Goal: Task Accomplishment & Management: Manage account settings

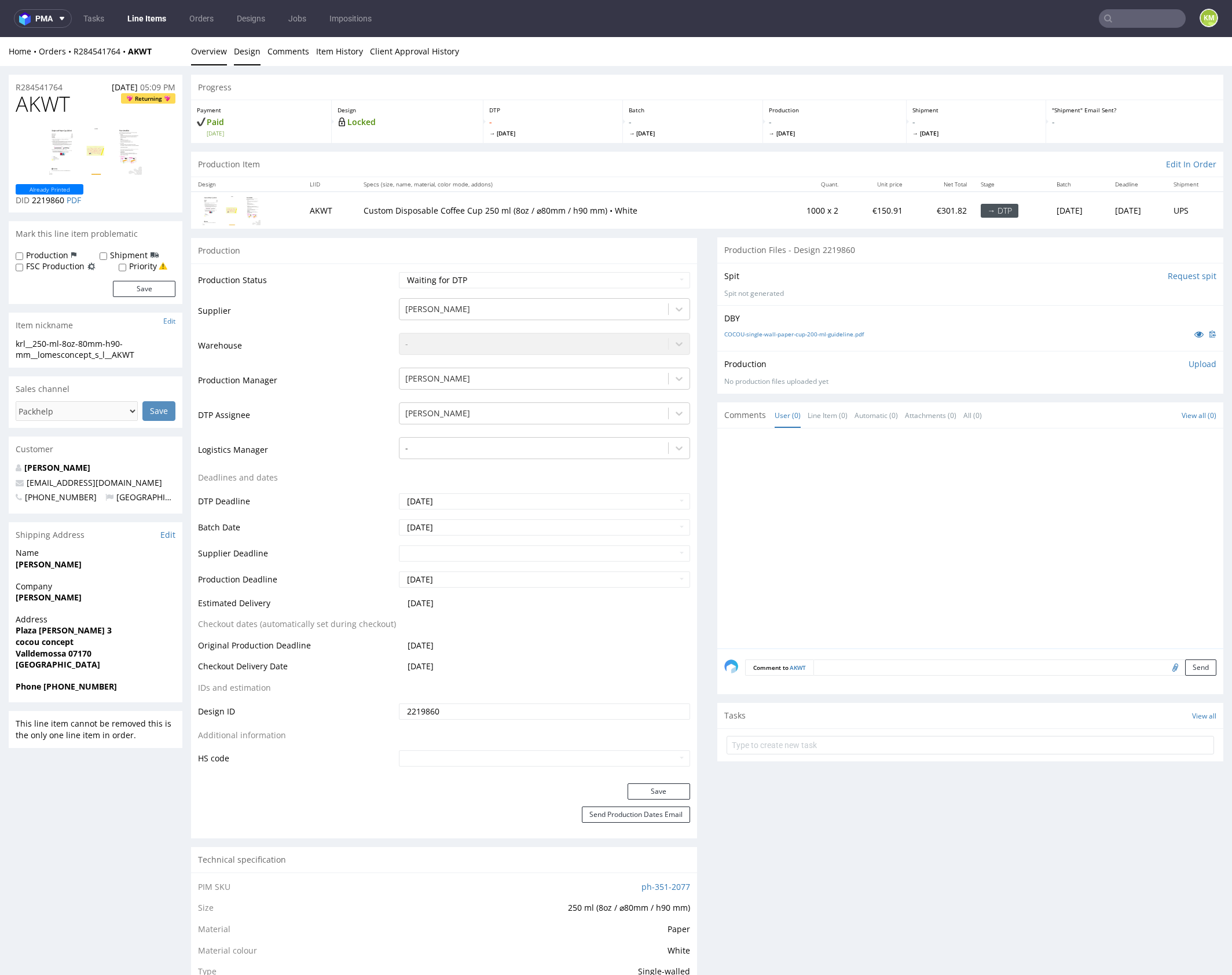
click at [246, 56] on link "Design" at bounding box center [247, 51] width 27 height 29
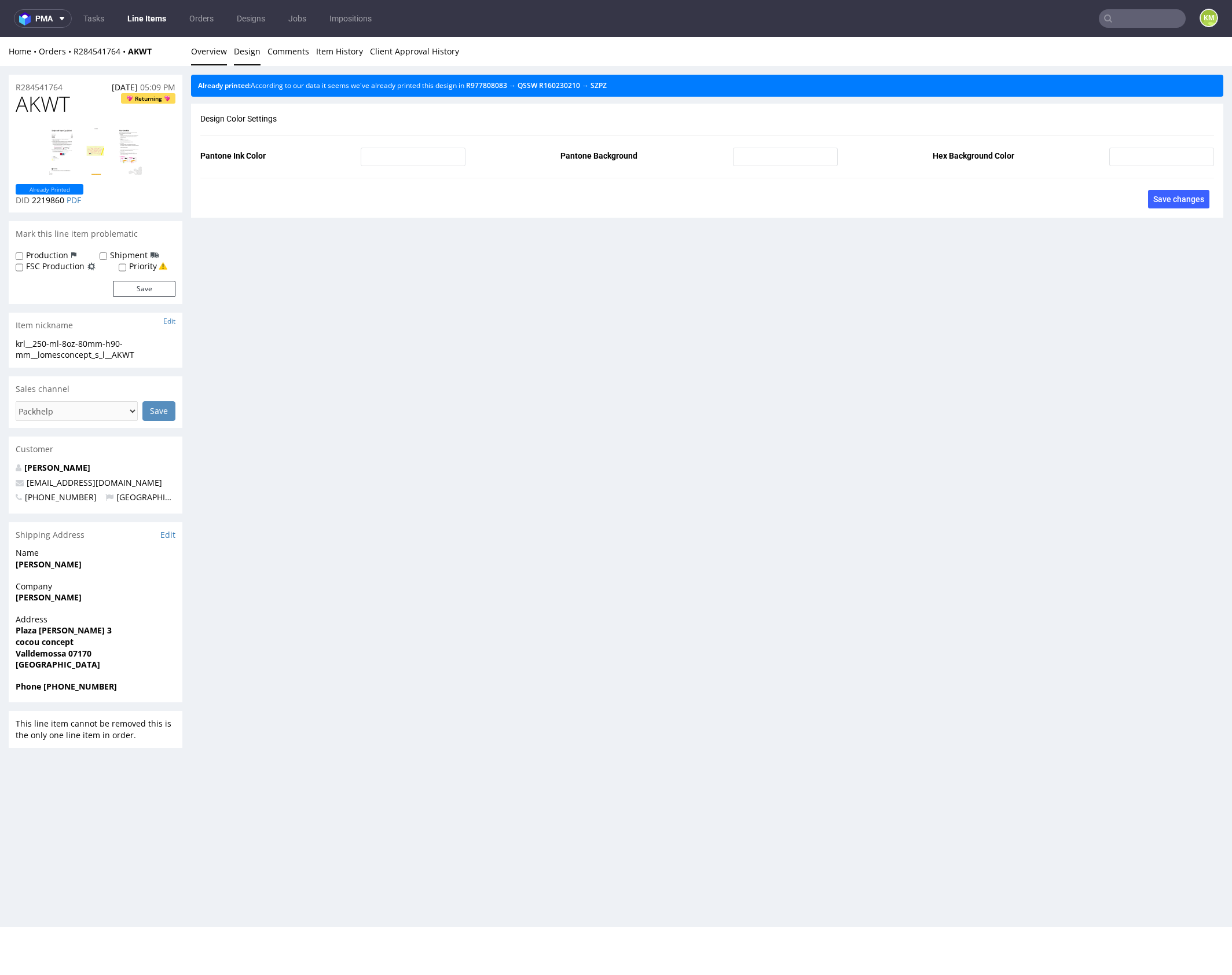
click at [210, 54] on link "Overview" at bounding box center [209, 51] width 36 height 29
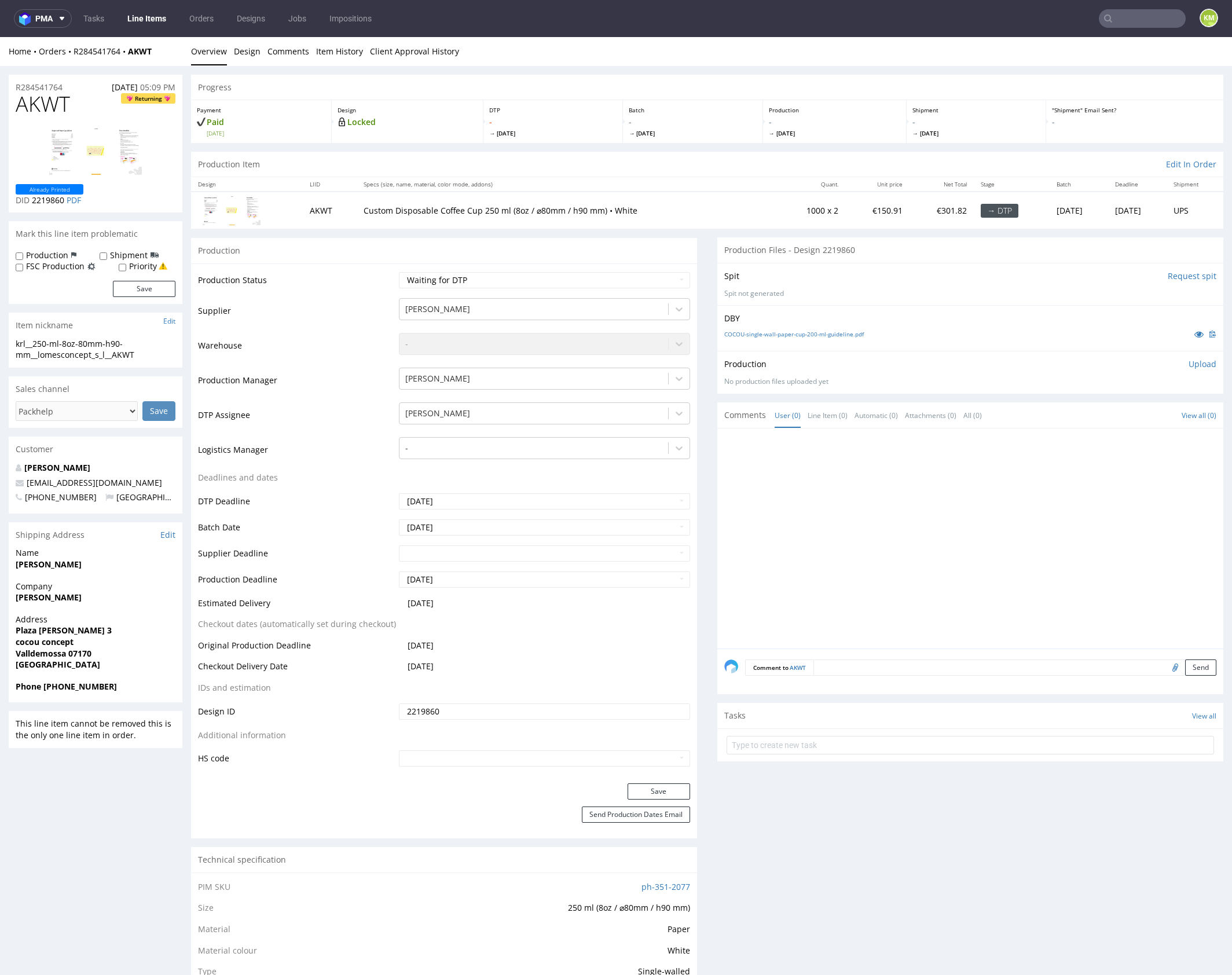
click at [880, 488] on div at bounding box center [974, 542] width 499 height 213
click at [96, 342] on div "krl__250-ml-8oz-80mm-h90-mm__lomesconcept_s_l__AKWT" at bounding box center [96, 349] width 160 height 23
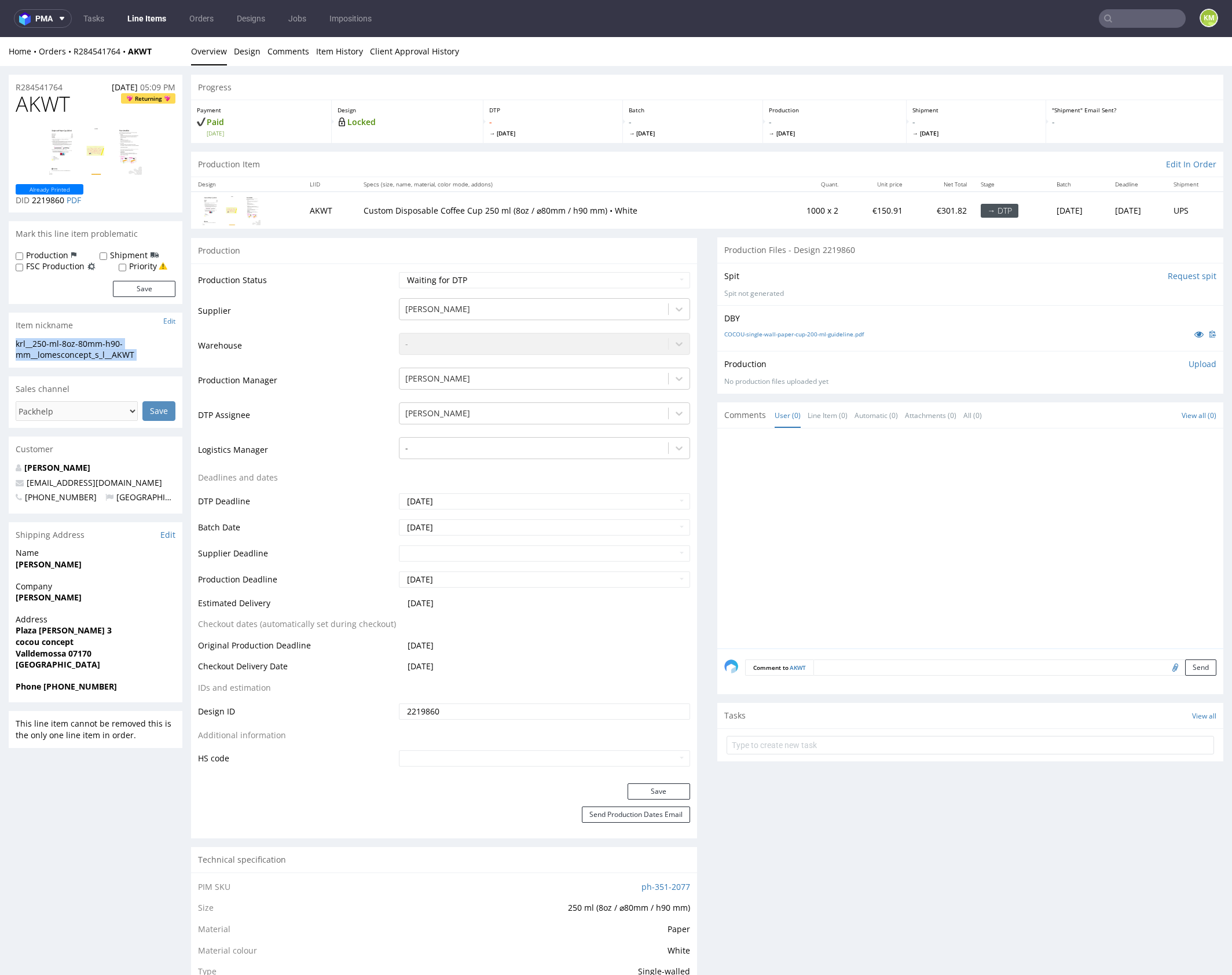
copy div "krl__250-ml-8oz-80mm-h90-mm__lomesconcept_s_l__AKWT Update"
click at [457, 706] on input "2219860" at bounding box center [544, 712] width 291 height 16
click at [1188, 366] on p "Upload" at bounding box center [1202, 364] width 28 height 11
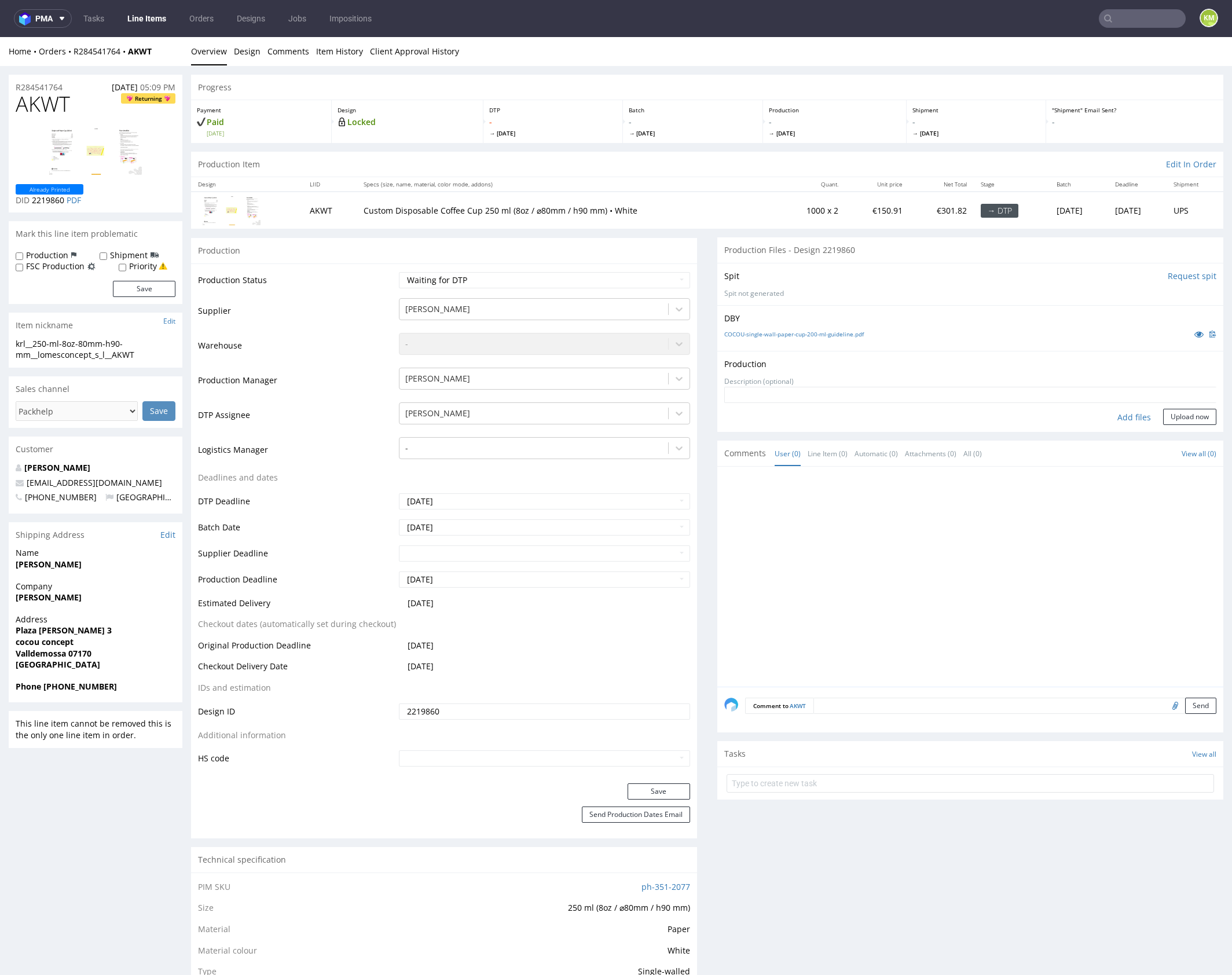
click at [1122, 416] on div "Add files" at bounding box center [1134, 417] width 58 height 17
type input "C:\fakepath\krl__250-ml-8oz-80mm-h90-mm__lomesconcept_s_l__AKWT__d2219860__oR28…"
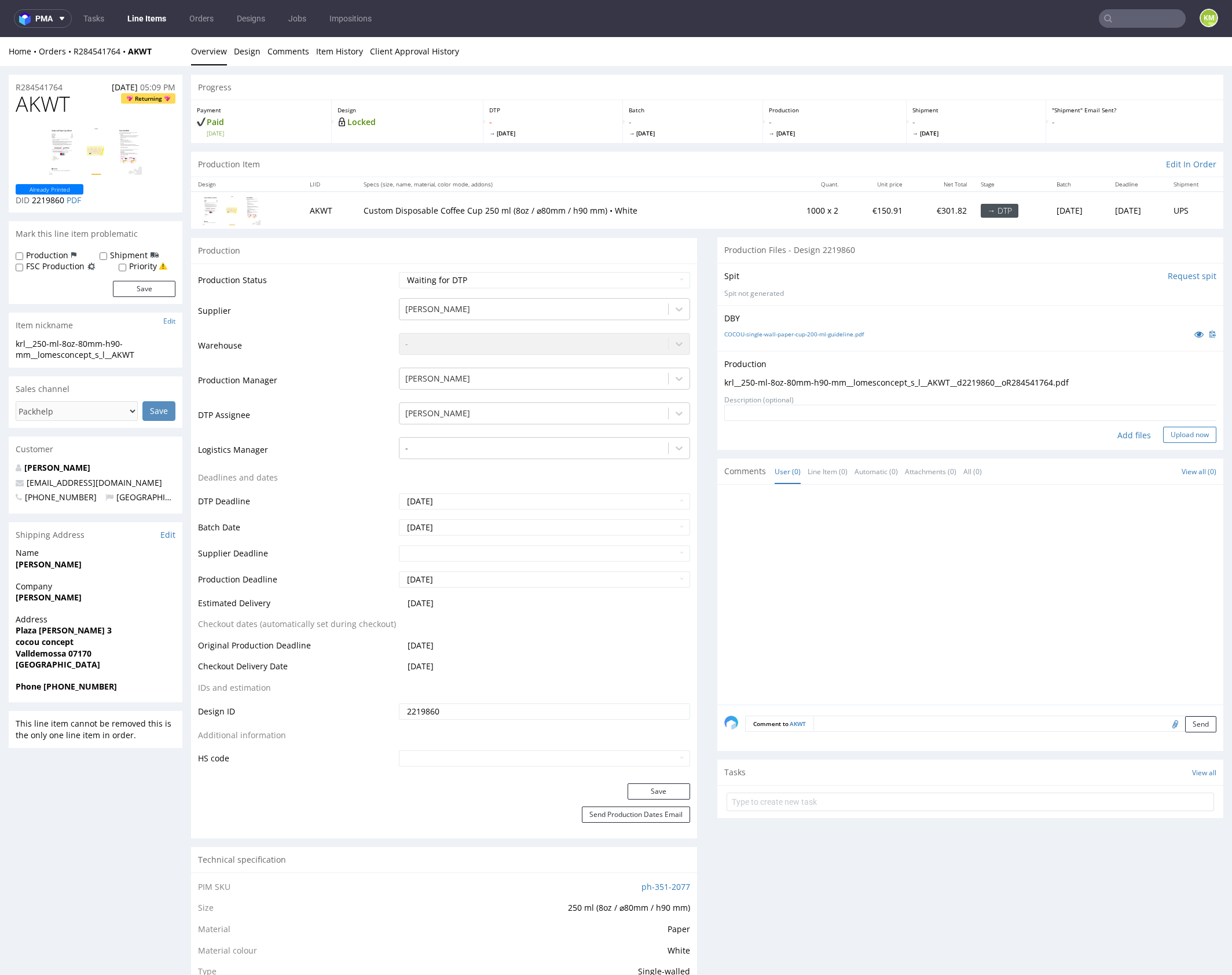
click at [1178, 432] on button "Upload now" at bounding box center [1190, 435] width 53 height 16
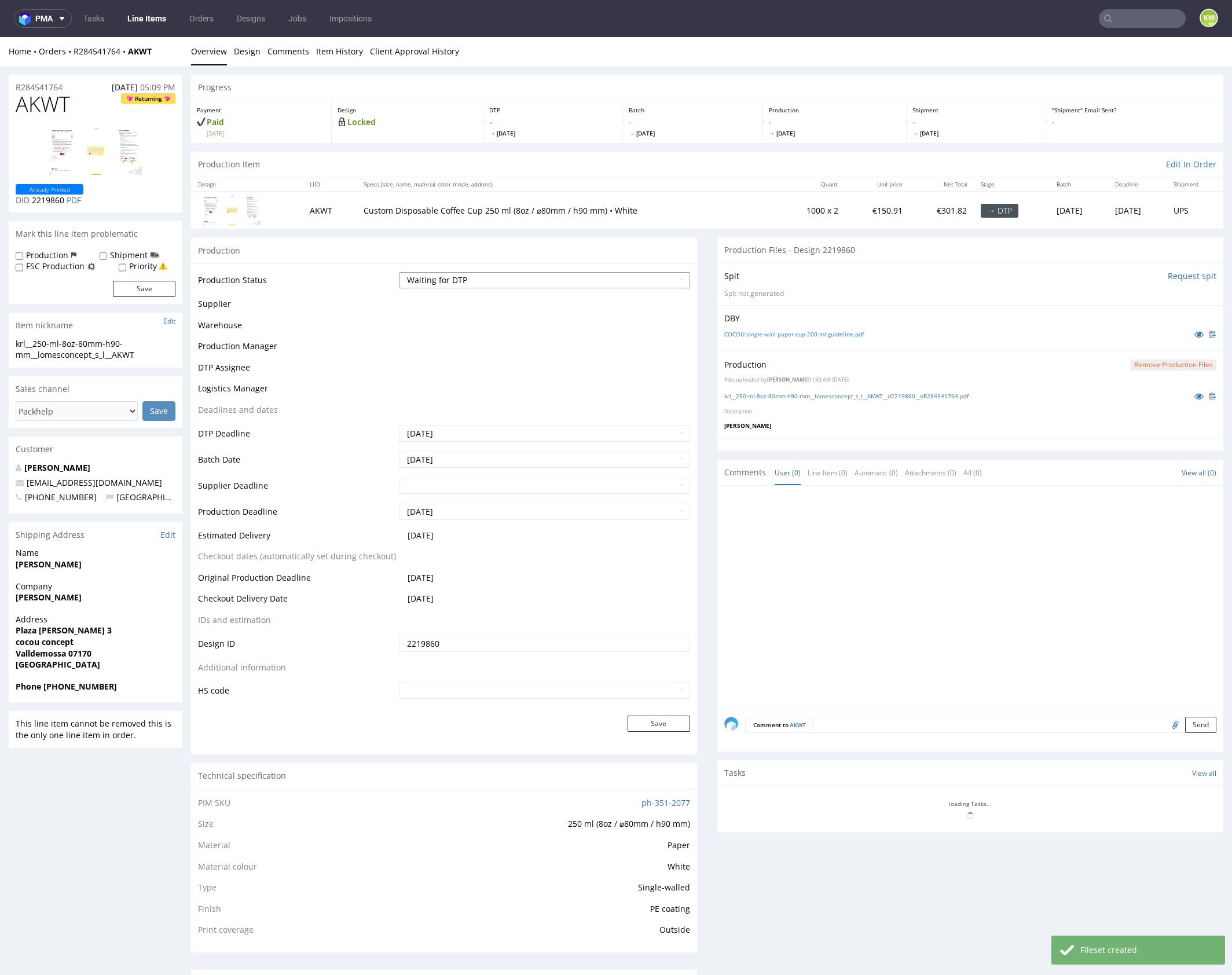
click at [623, 277] on select "Waiting for Artwork Waiting for Diecut Waiting for Mockup Waiting for DTP Waiti…" at bounding box center [544, 280] width 291 height 16
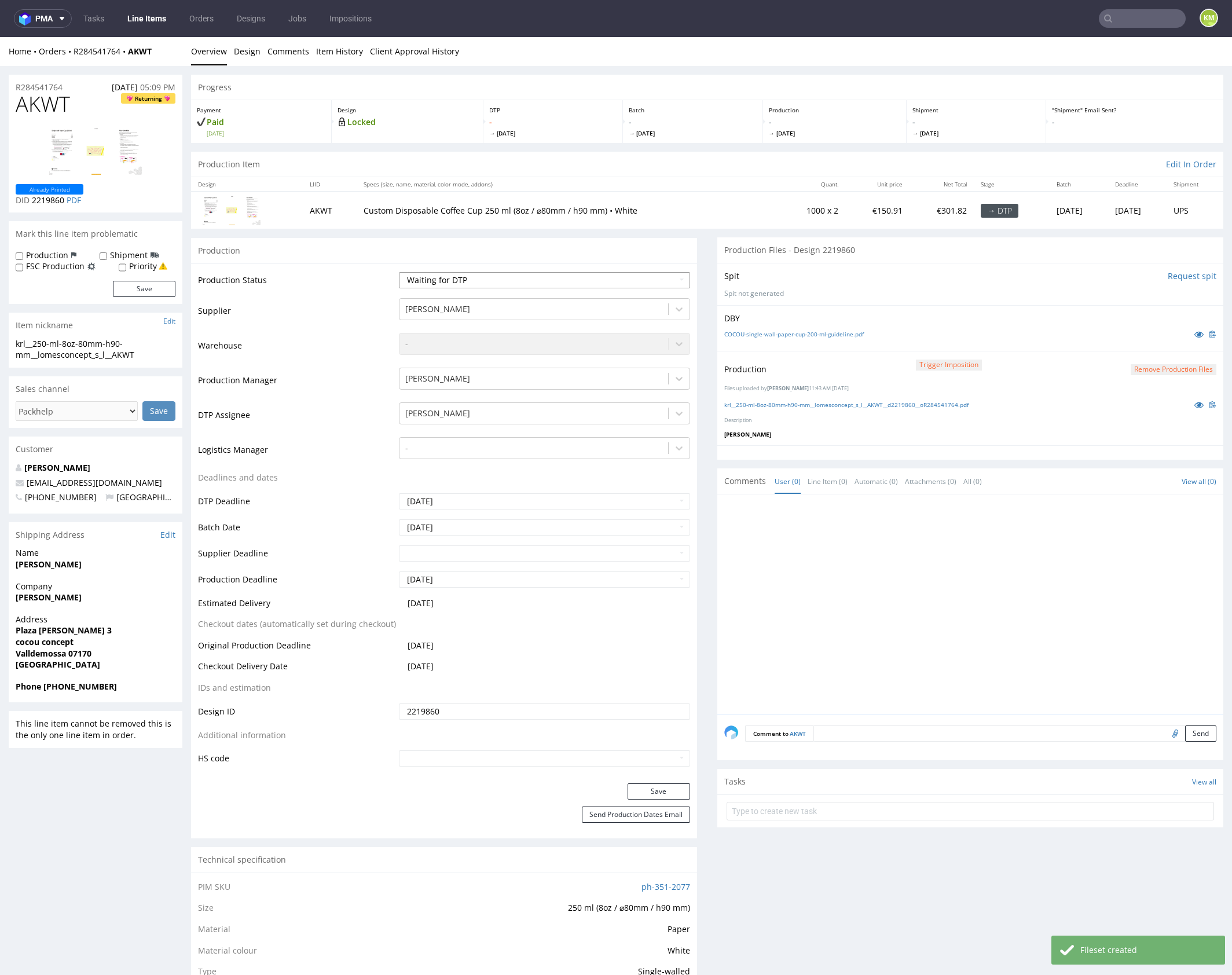
select select "dtp_production_ready"
click at [399, 272] on select "Waiting for Artwork Waiting for Diecut Waiting for Mockup Waiting for DTP Waiti…" at bounding box center [544, 280] width 291 height 16
click at [668, 788] on button "Save" at bounding box center [658, 791] width 62 height 16
click at [862, 629] on div at bounding box center [974, 607] width 499 height 213
